Goal: Transaction & Acquisition: Download file/media

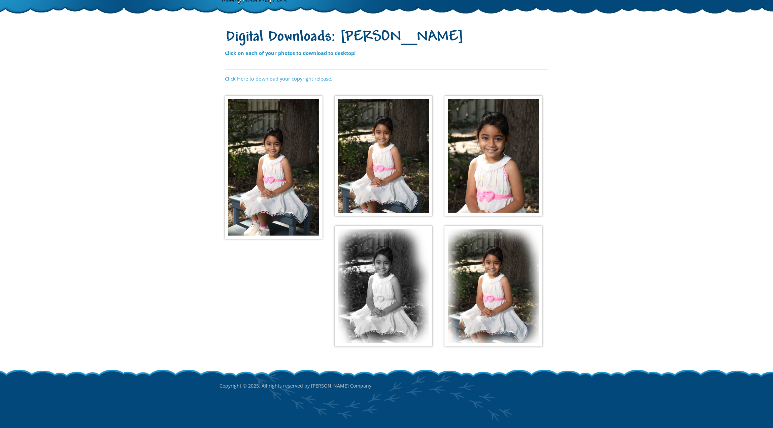
scroll to position [42, 0]
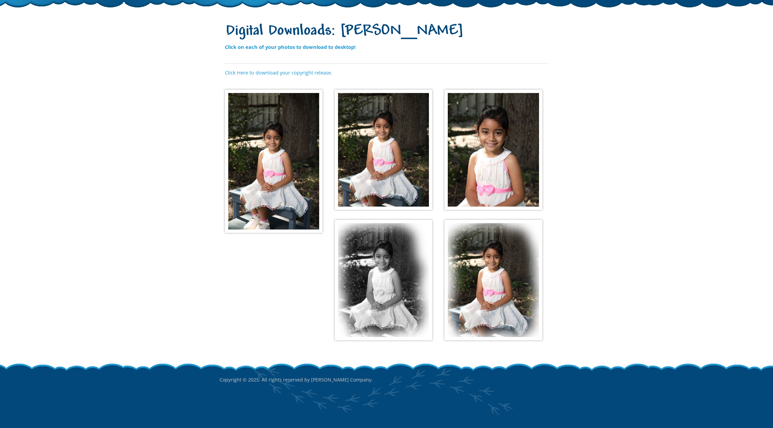
click at [269, 152] on img at bounding box center [274, 161] width 98 height 143
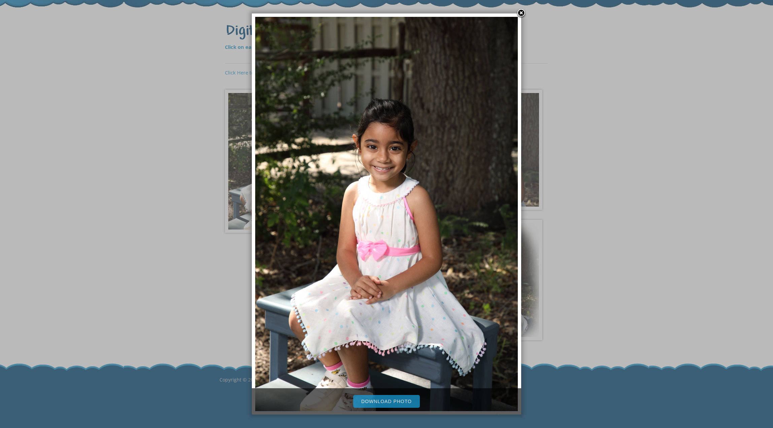
click at [383, 402] on link "Download Photo" at bounding box center [386, 401] width 67 height 13
click at [644, 200] on div at bounding box center [386, 193] width 773 height 470
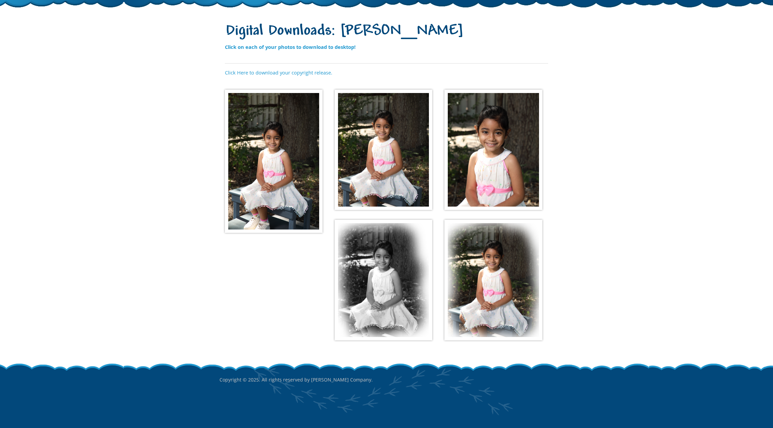
click at [394, 149] on img at bounding box center [384, 150] width 98 height 121
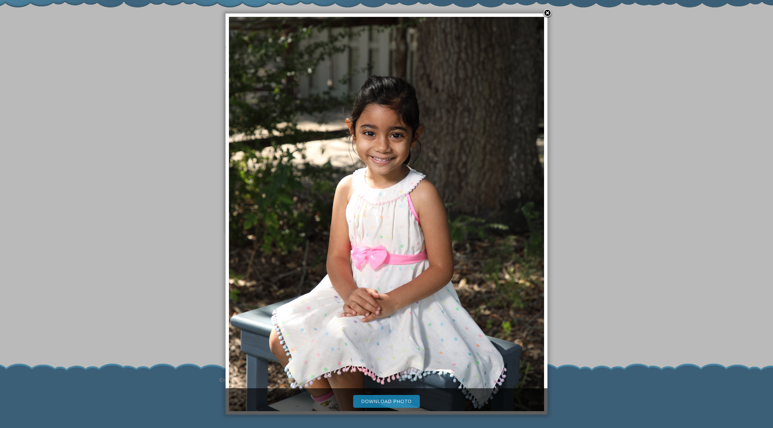
click at [390, 400] on link "Download Photo" at bounding box center [386, 401] width 67 height 13
click at [607, 209] on div at bounding box center [386, 193] width 773 height 470
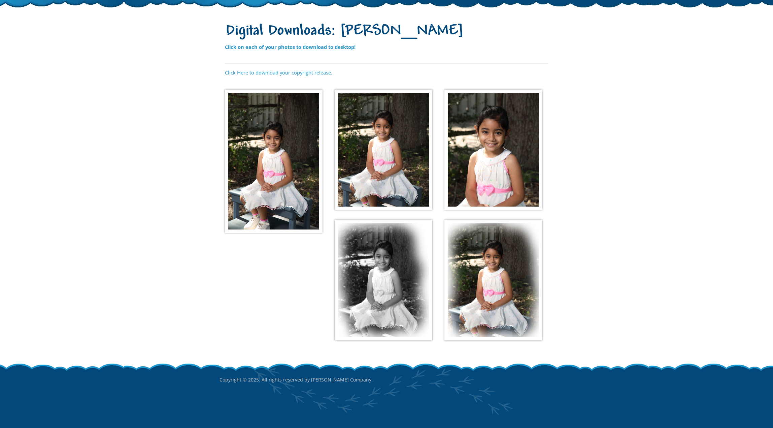
click at [493, 158] on img at bounding box center [493, 150] width 98 height 121
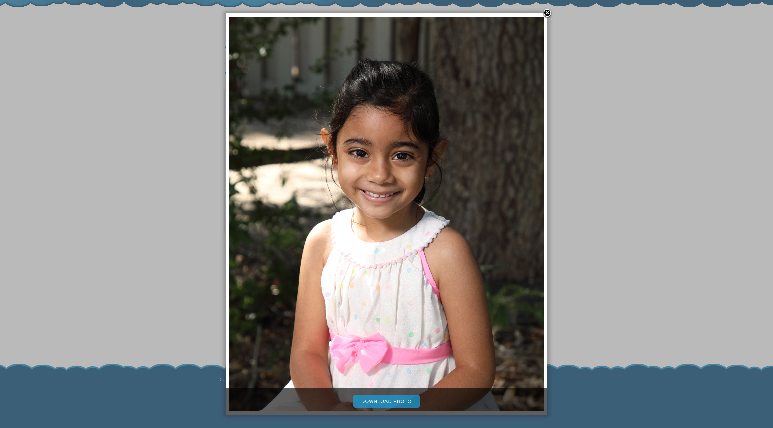
click at [382, 402] on link "Download Photo" at bounding box center [386, 401] width 67 height 13
click at [610, 215] on div at bounding box center [386, 193] width 773 height 470
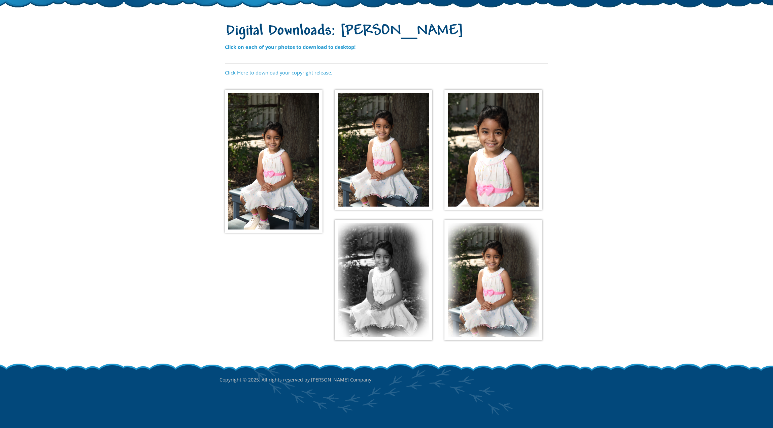
click at [390, 271] on img at bounding box center [384, 279] width 98 height 121
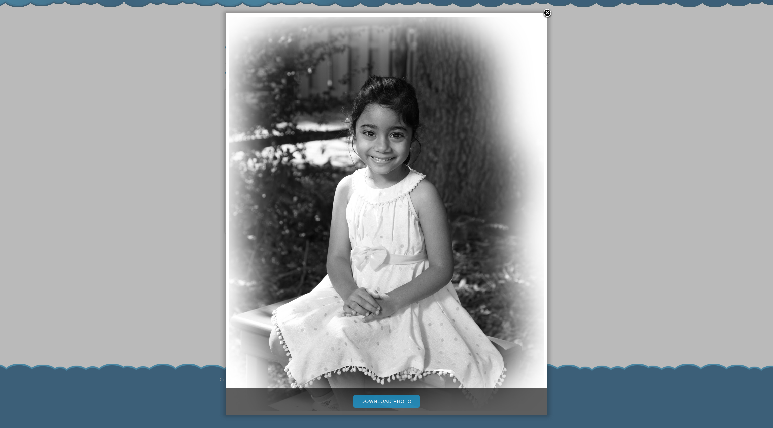
click at [386, 397] on link "Download Photo" at bounding box center [386, 401] width 67 height 13
click at [594, 226] on div at bounding box center [386, 193] width 773 height 470
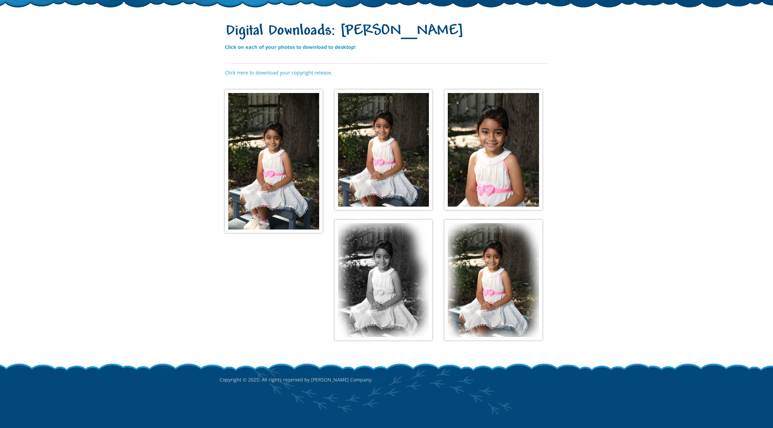
click at [494, 272] on img at bounding box center [493, 279] width 98 height 121
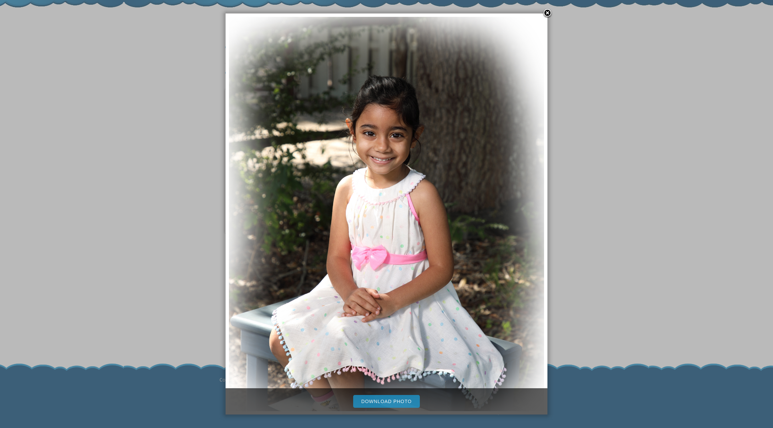
click at [389, 395] on link "Download Photo" at bounding box center [386, 401] width 67 height 13
drag, startPoint x: 112, startPoint y: 85, endPoint x: 232, endPoint y: 0, distance: 146.8
click at [112, 86] on div at bounding box center [386, 193] width 773 height 470
